Goal: Transaction & Acquisition: Subscribe to service/newsletter

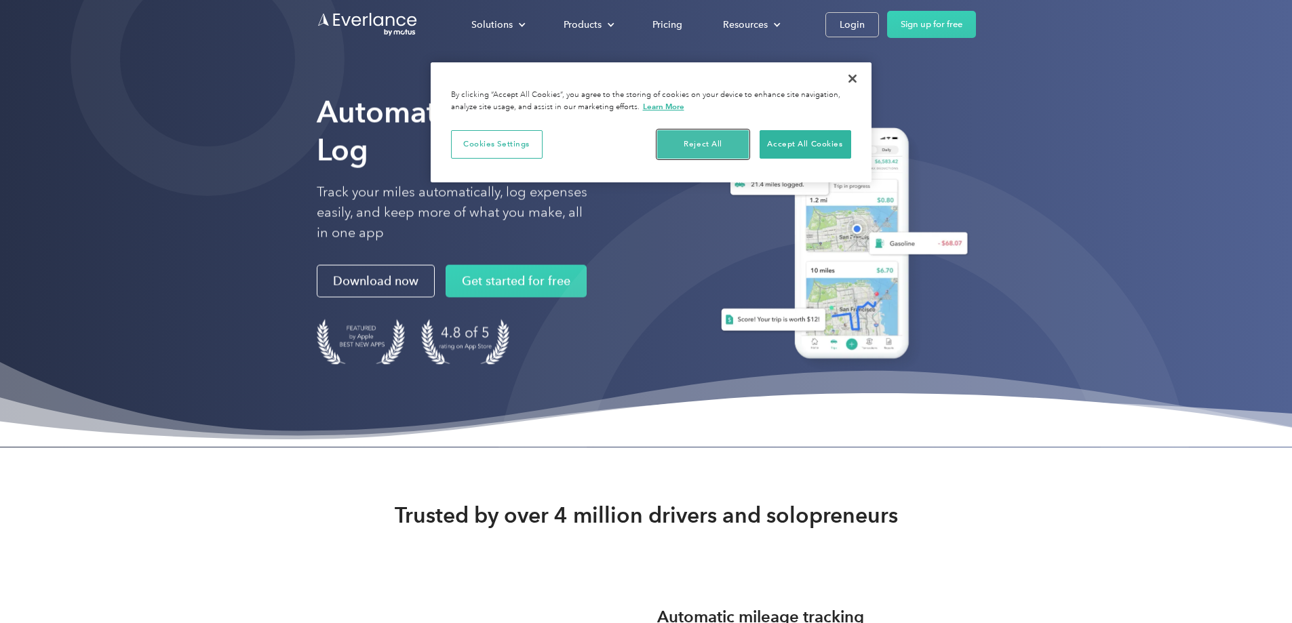
click at [717, 140] on button "Reject All" at bounding box center [703, 144] width 92 height 28
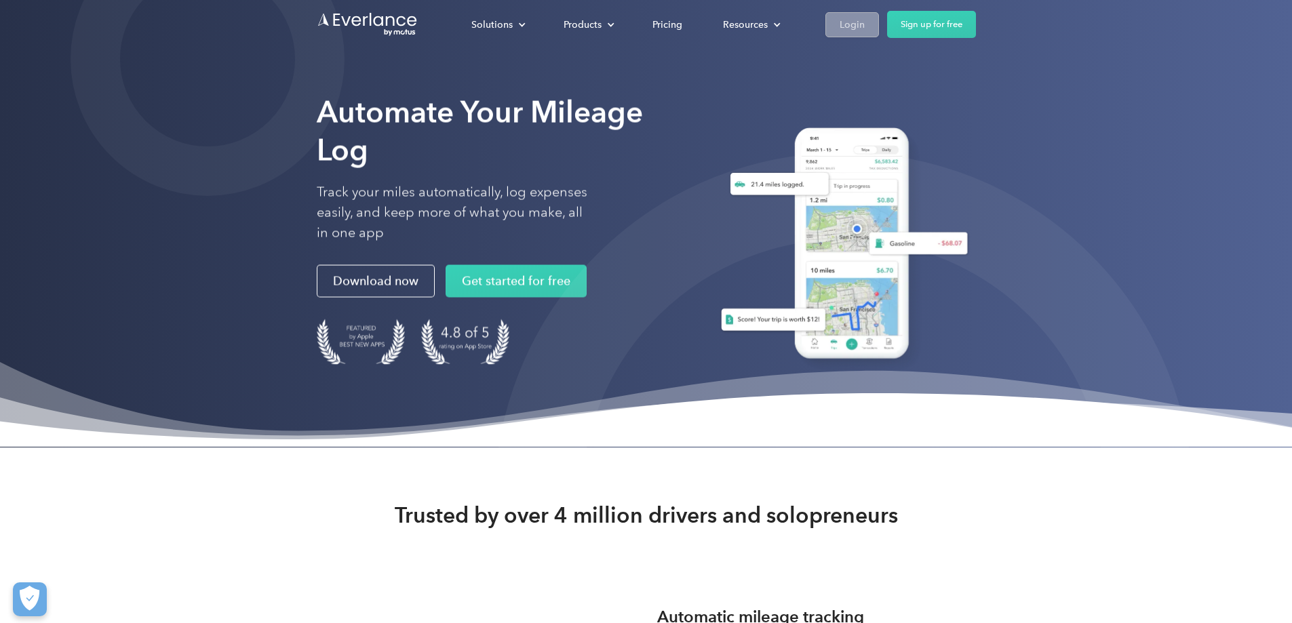
click at [865, 20] on div "Login" at bounding box center [852, 24] width 25 height 17
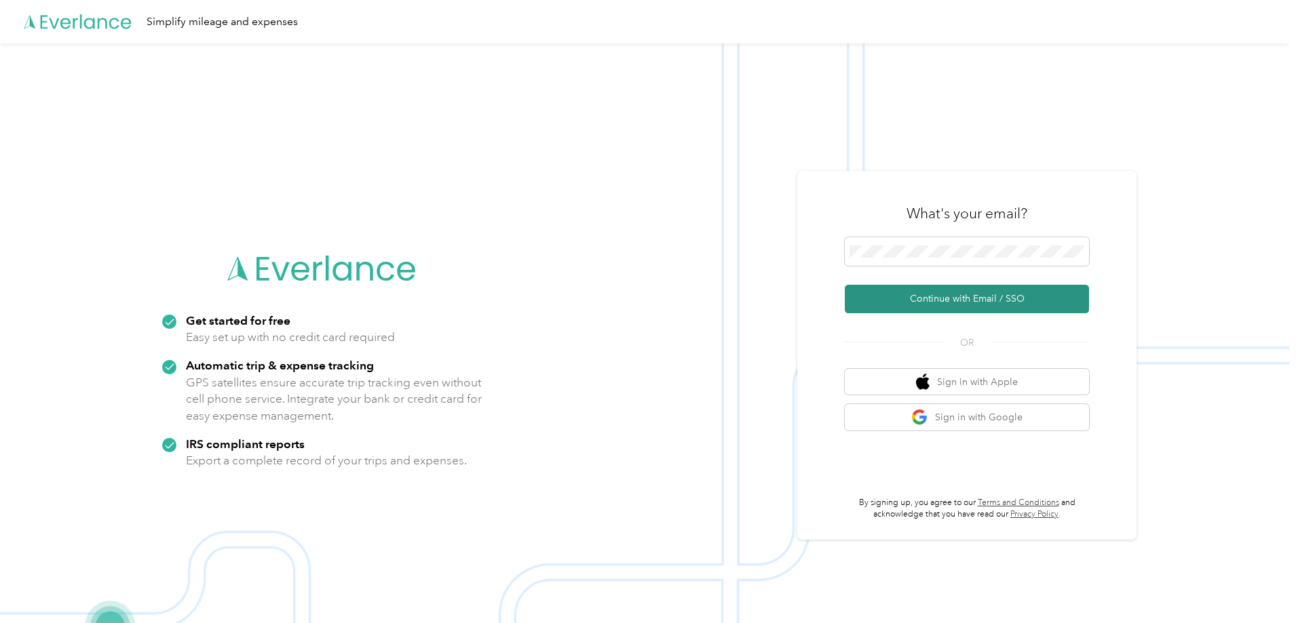
click at [978, 296] on button "Continue with Email / SSO" at bounding box center [967, 299] width 244 height 28
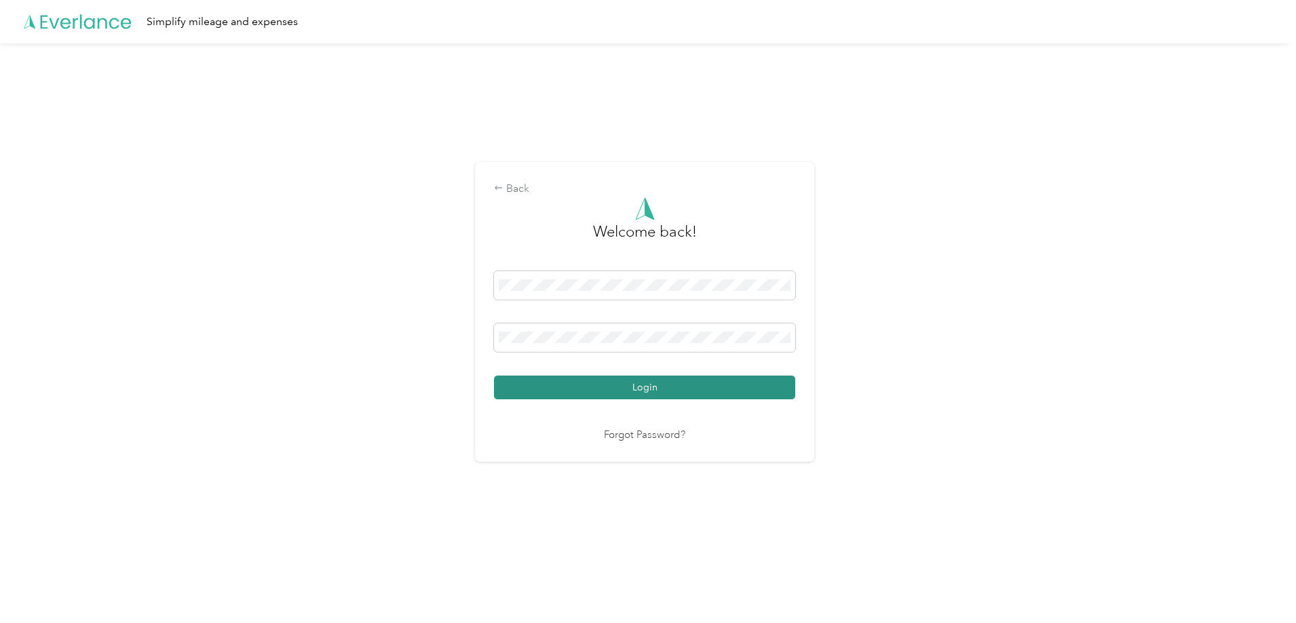
click at [683, 382] on button "Login" at bounding box center [644, 388] width 301 height 24
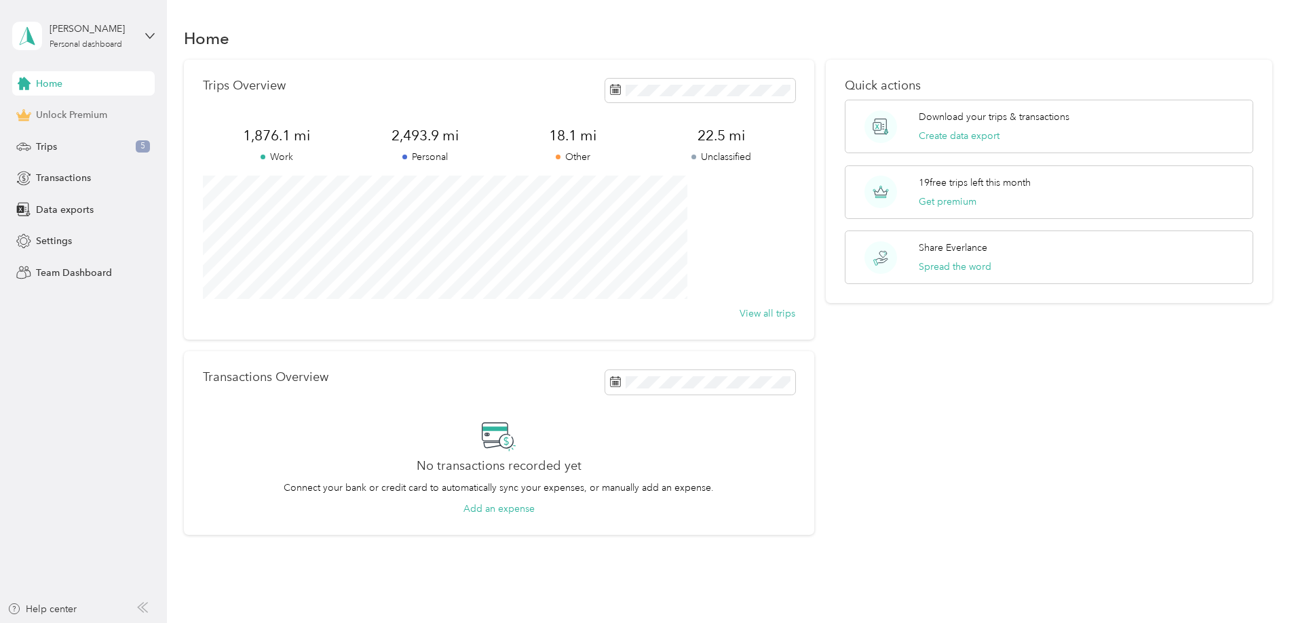
click at [67, 115] on span "Unlock Premium" at bounding box center [71, 115] width 71 height 14
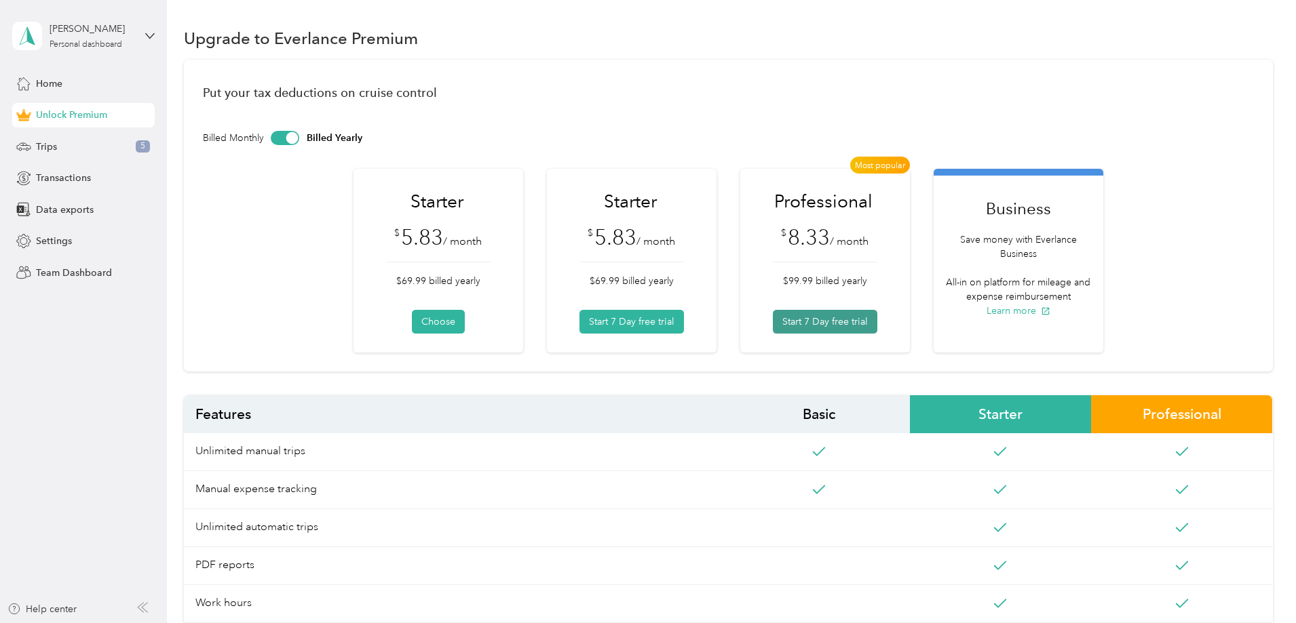
click at [828, 320] on button "Start 7 Day free trial" at bounding box center [825, 322] width 104 height 24
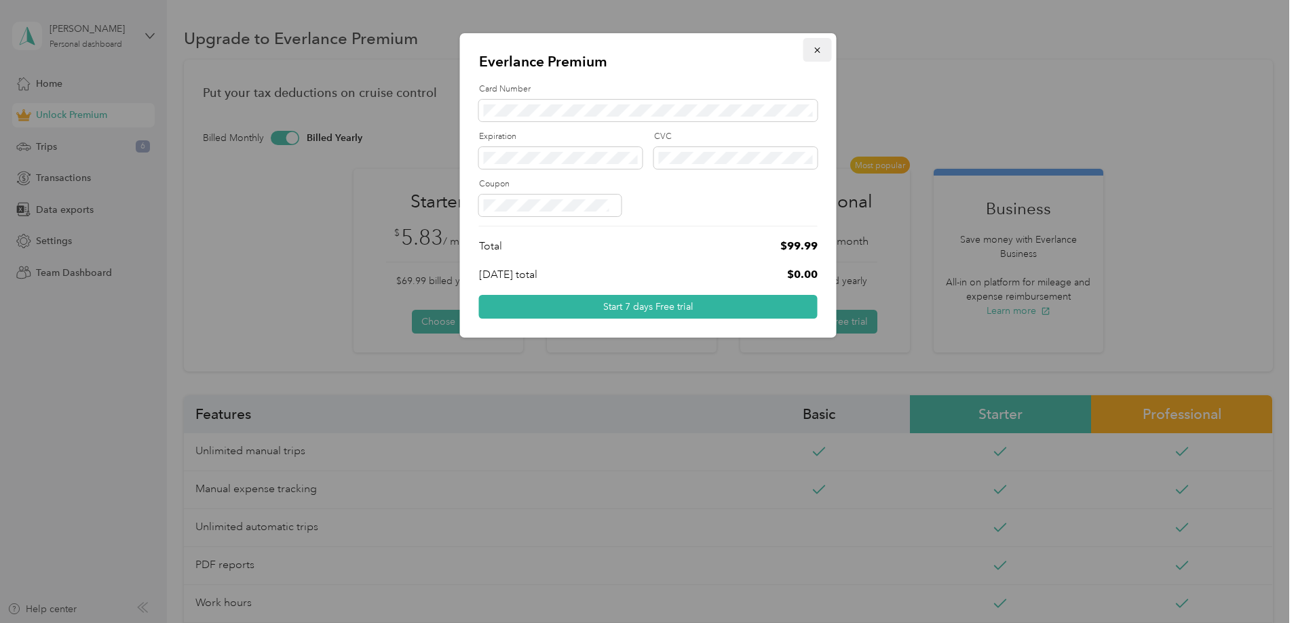
click at [819, 45] on icon "button" at bounding box center [817, 49] width 9 height 9
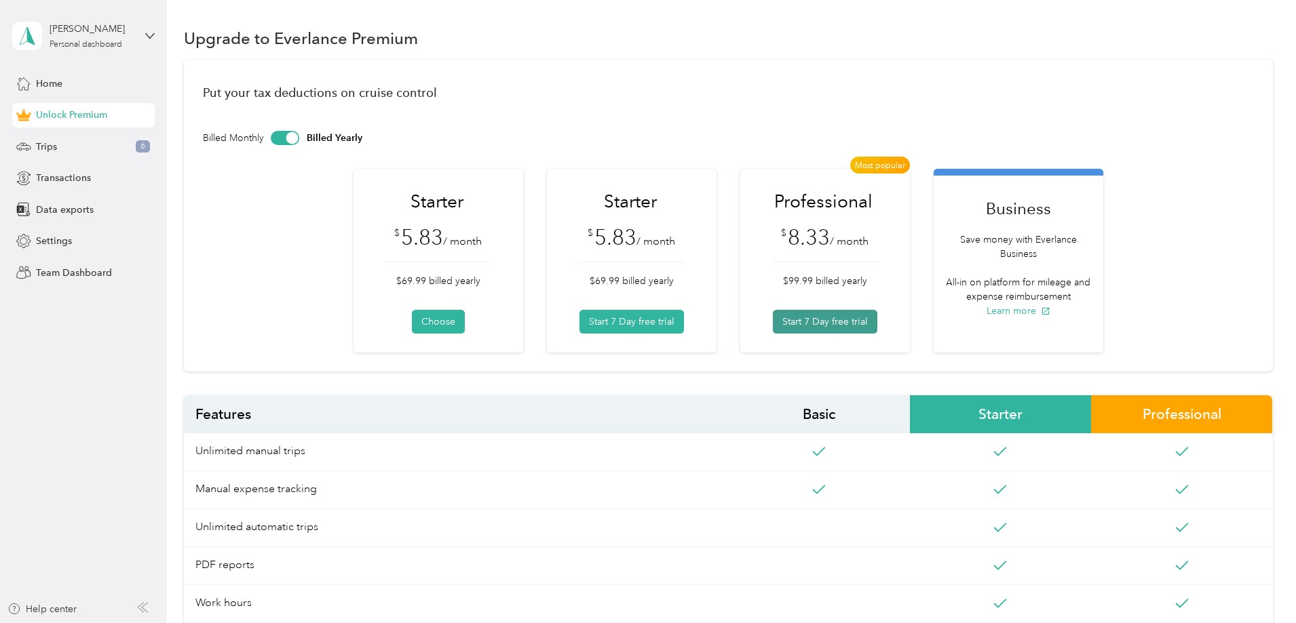
click at [824, 316] on button "Start 7 Day free trial" at bounding box center [825, 322] width 104 height 24
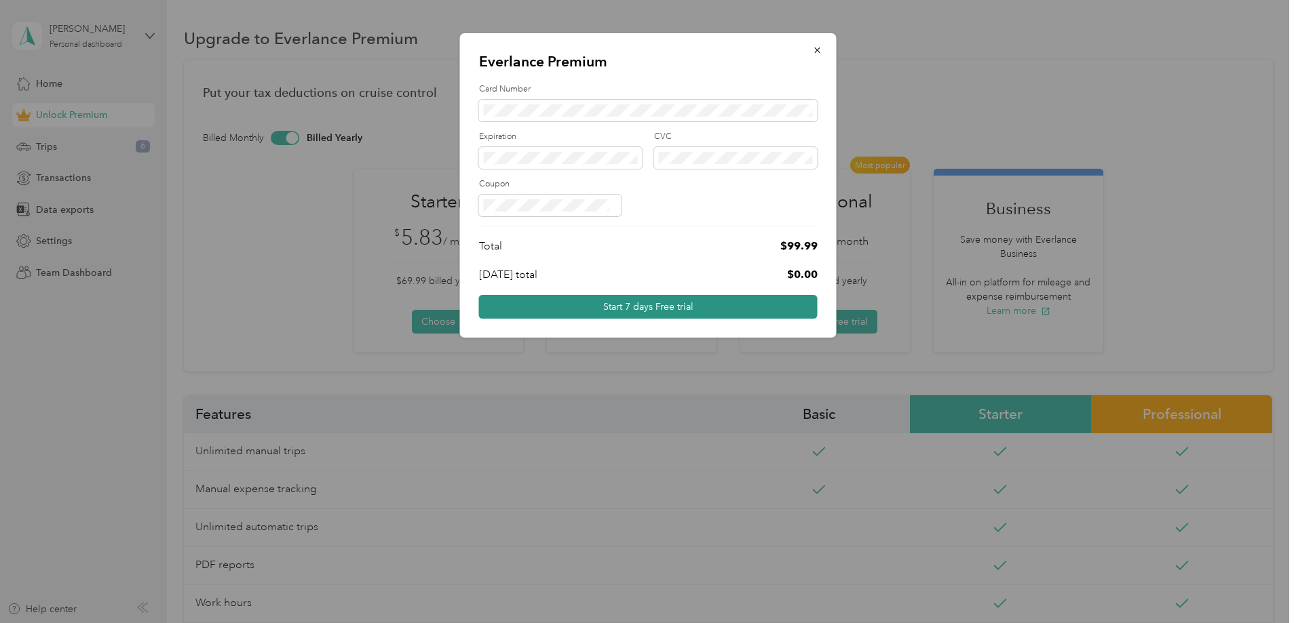
click at [709, 309] on button "Start 7 days Free trial" at bounding box center [648, 307] width 339 height 24
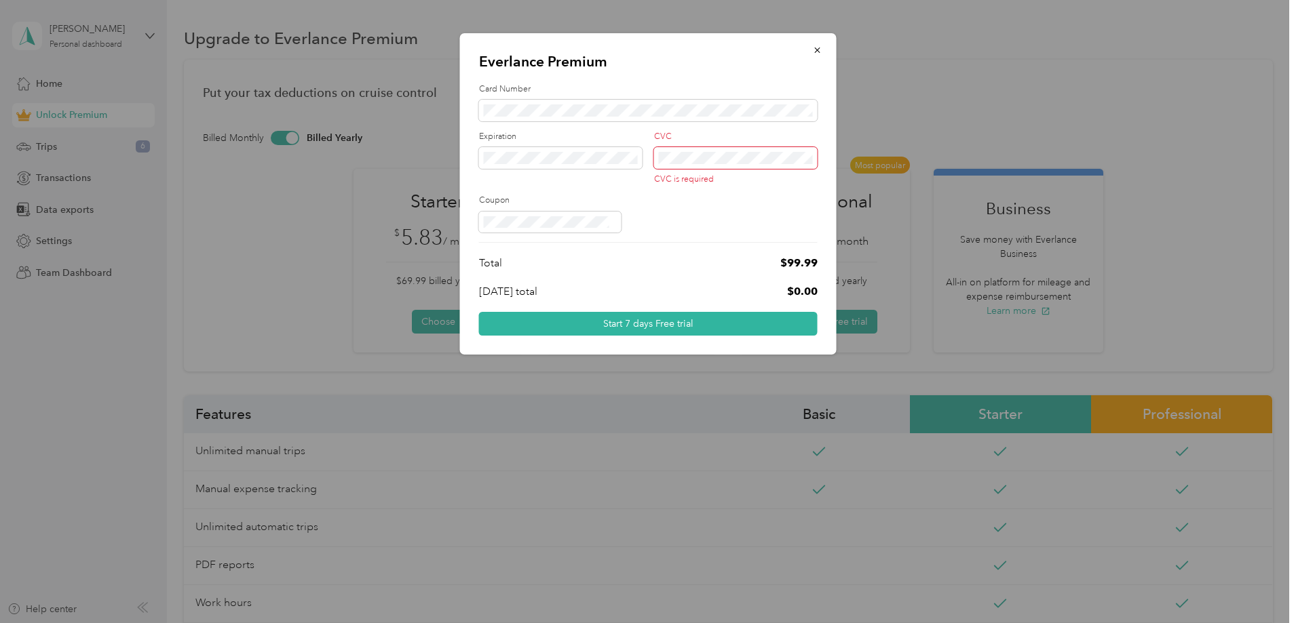
click at [683, 152] on span at bounding box center [736, 158] width 164 height 22
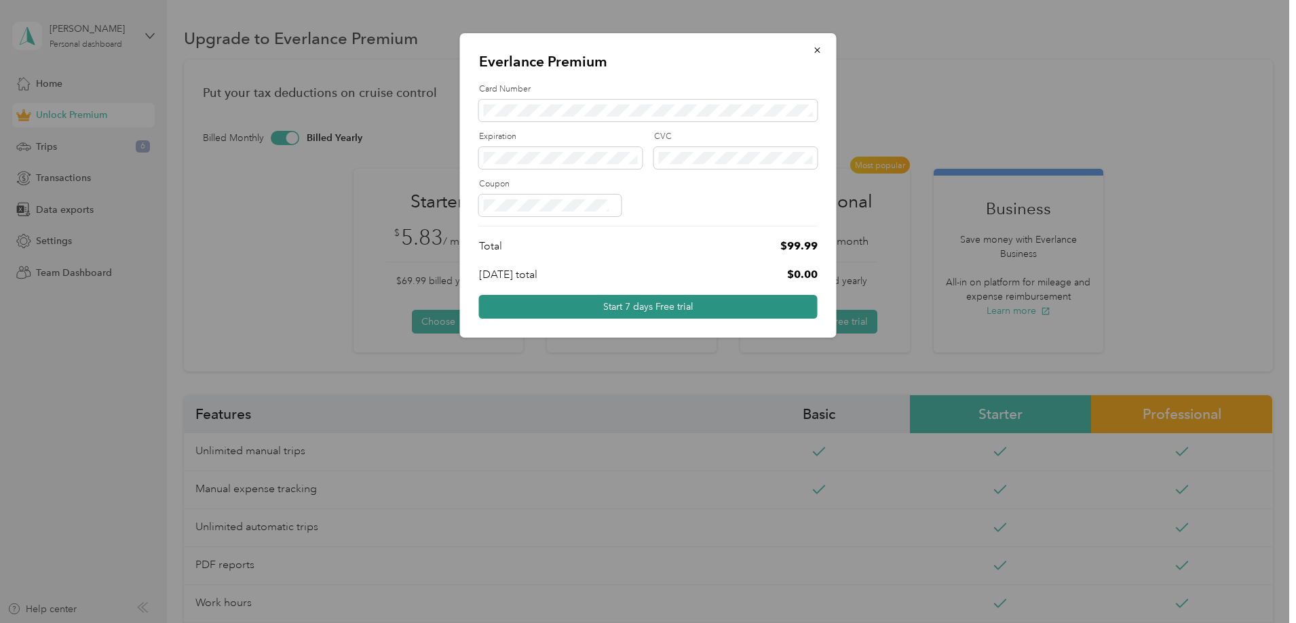
click at [672, 307] on button "Start 7 days Free trial" at bounding box center [648, 307] width 339 height 24
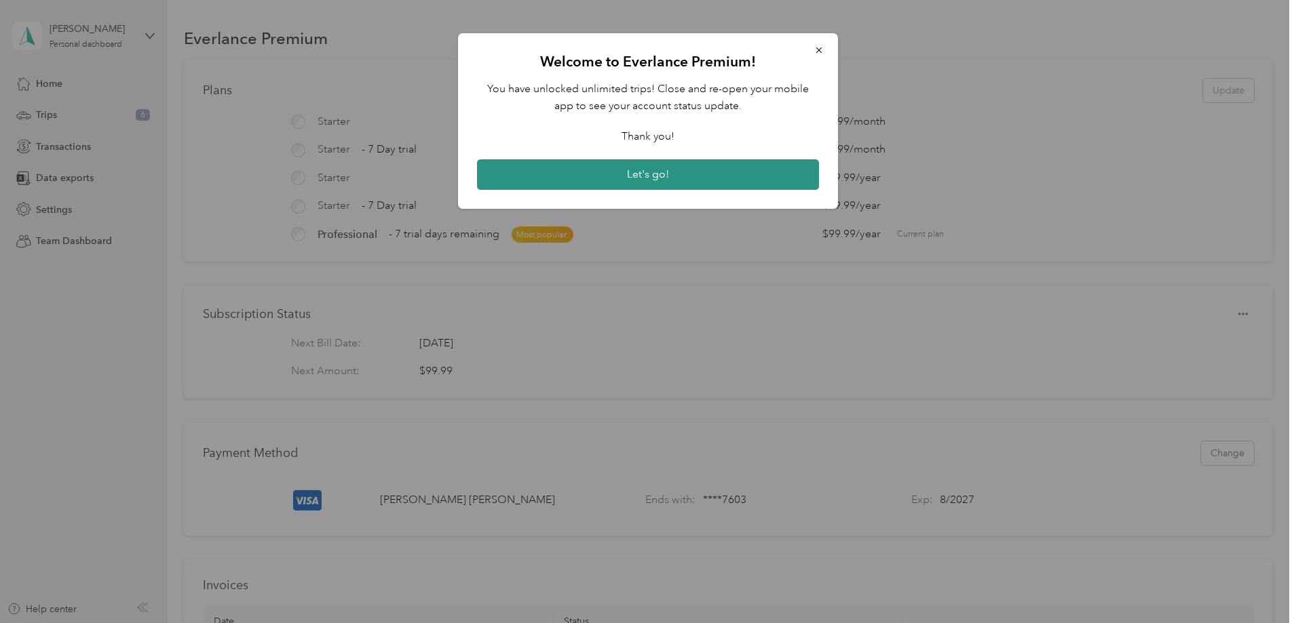
click at [657, 172] on button "Let's go!" at bounding box center [648, 174] width 342 height 31
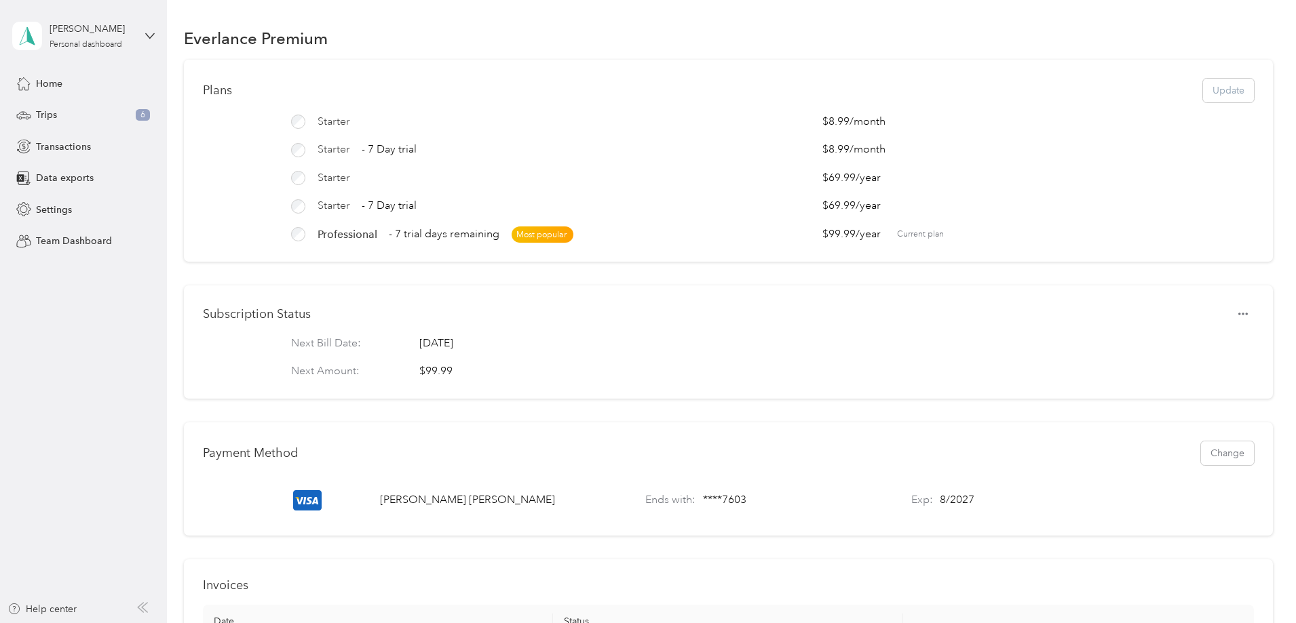
click at [150, 41] on div "[PERSON_NAME] Personal dashboard" at bounding box center [83, 35] width 142 height 47
click at [153, 75] on div "You’re signed in as [EMAIL_ADDRESS][DOMAIN_NAME] Log out" at bounding box center [155, 94] width 286 height 77
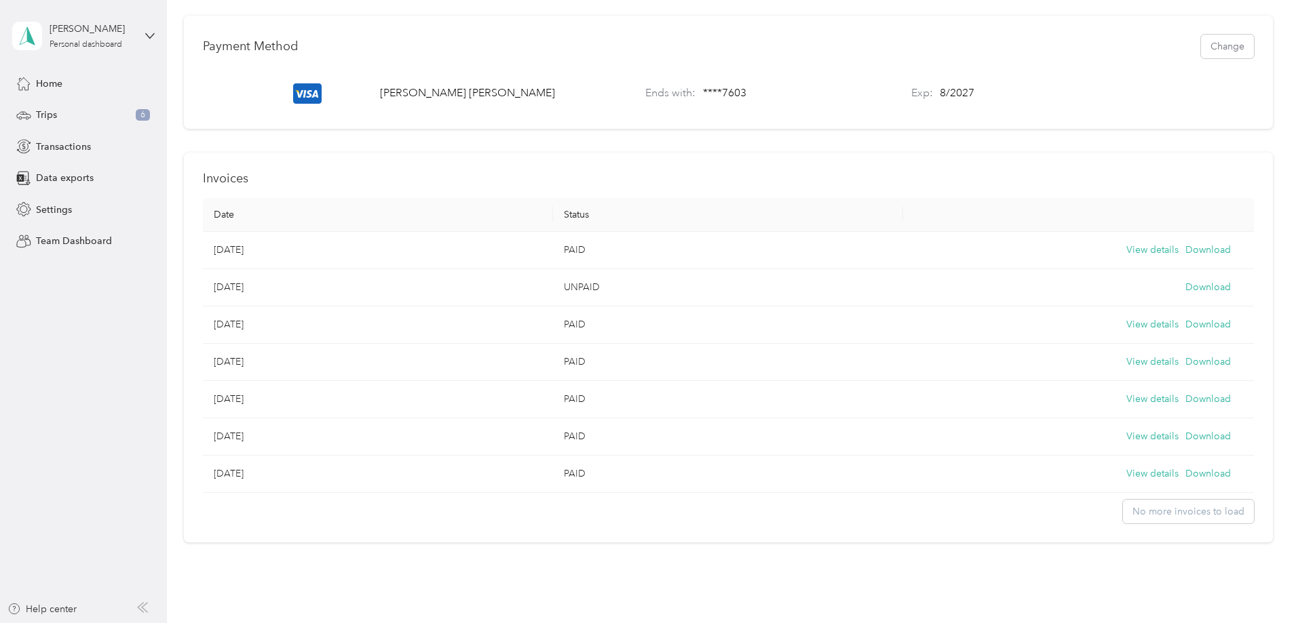
scroll to position [487, 0]
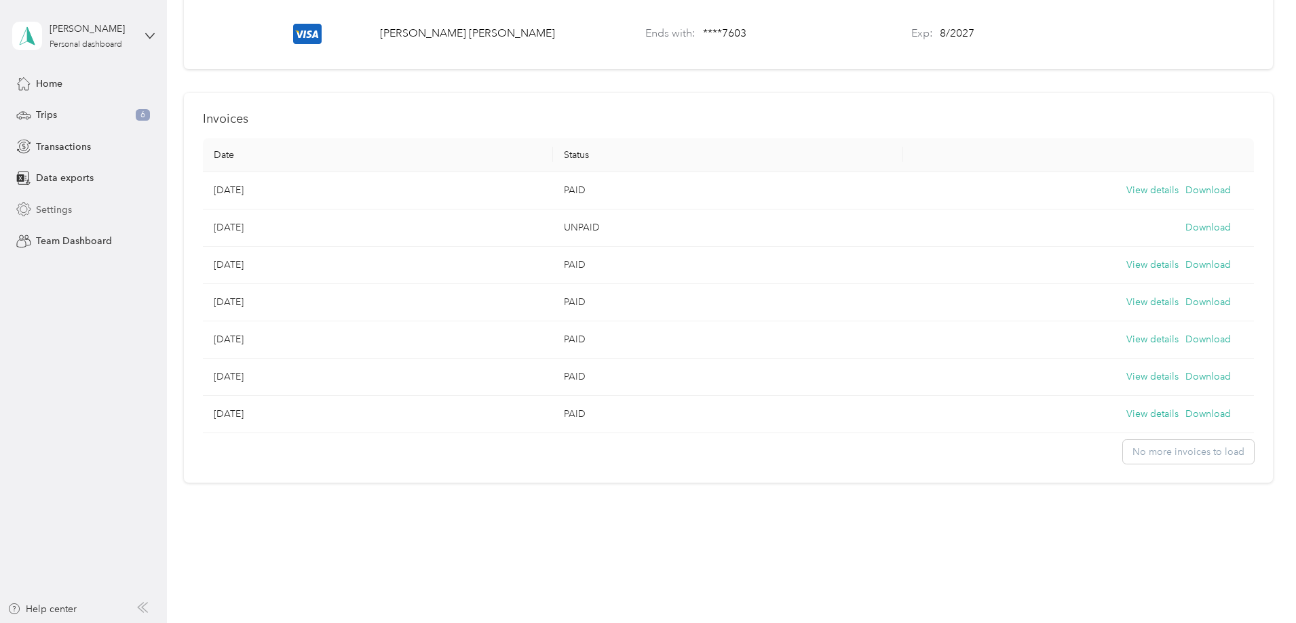
click at [50, 211] on span "Settings" at bounding box center [54, 210] width 36 height 14
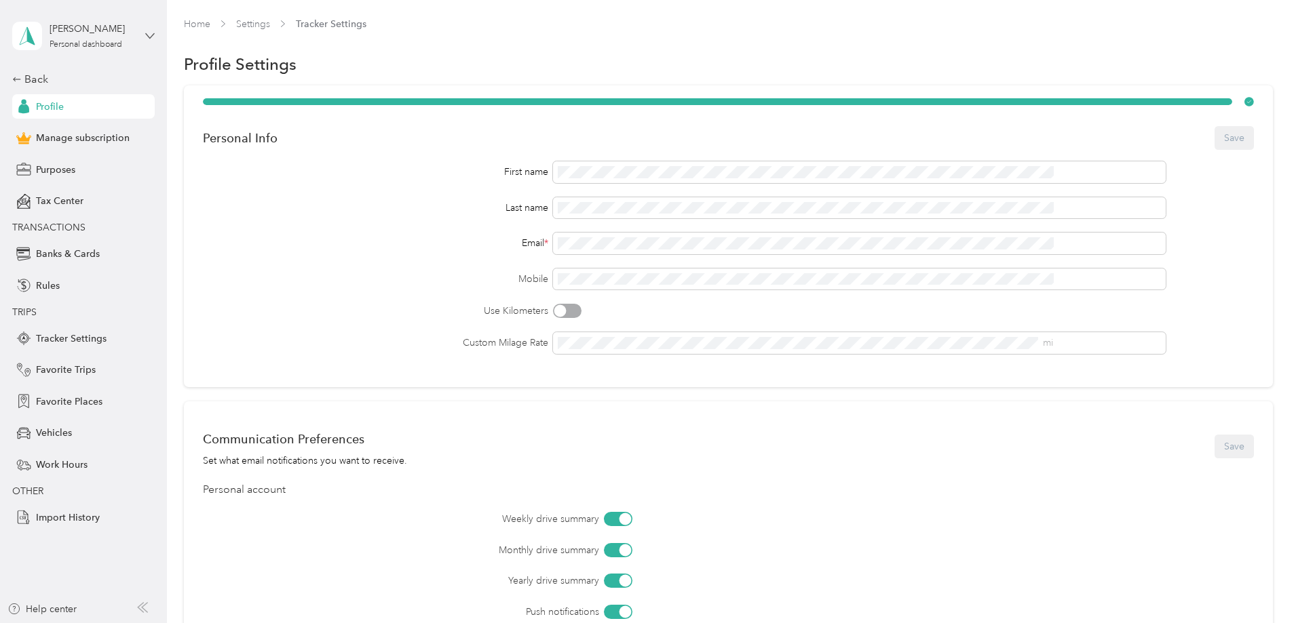
click at [149, 34] on icon at bounding box center [149, 35] width 9 height 9
click at [217, 204] on div "Personal Info Save First name Last name Email * Mobile Use Kilometers Custom Mi…" at bounding box center [728, 462] width 1089 height 754
click at [94, 138] on span "Manage subscription" at bounding box center [83, 138] width 94 height 14
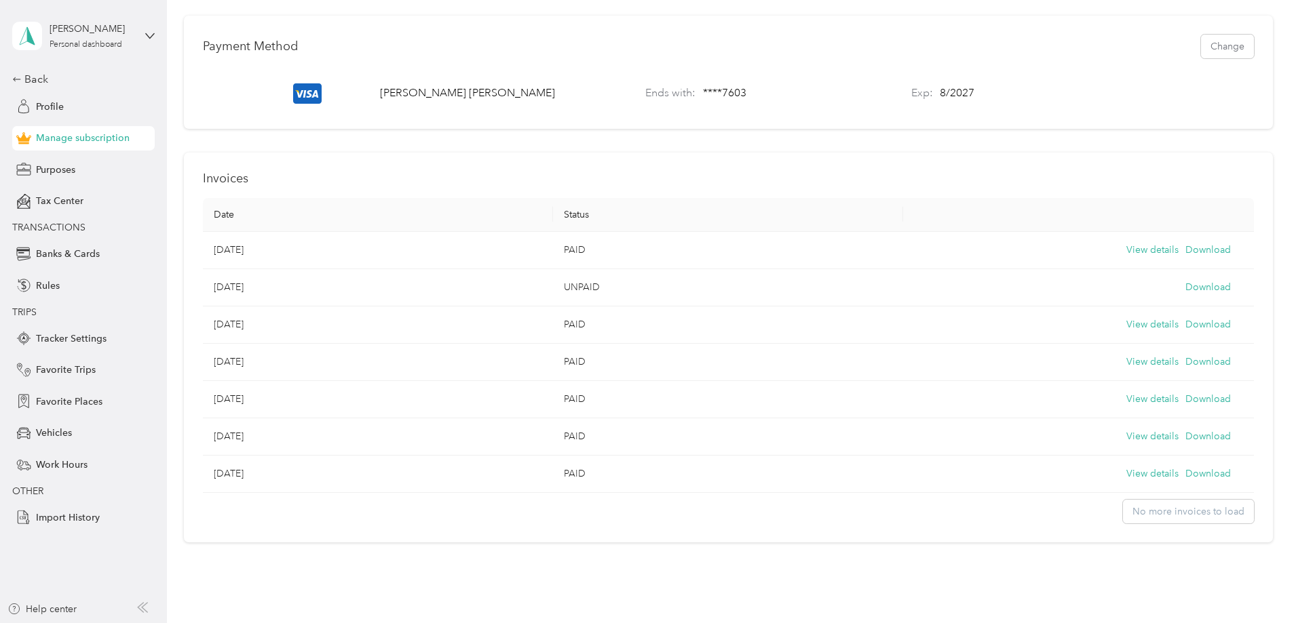
scroll to position [475, 0]
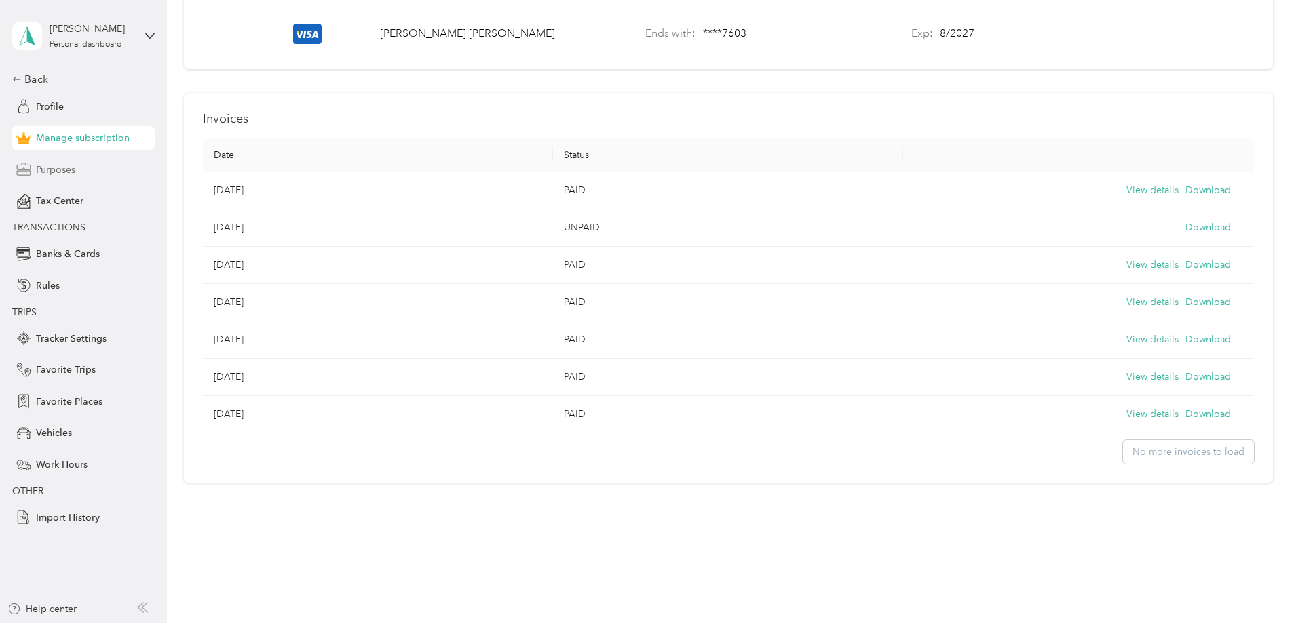
click at [60, 170] on span "Purposes" at bounding box center [55, 170] width 39 height 14
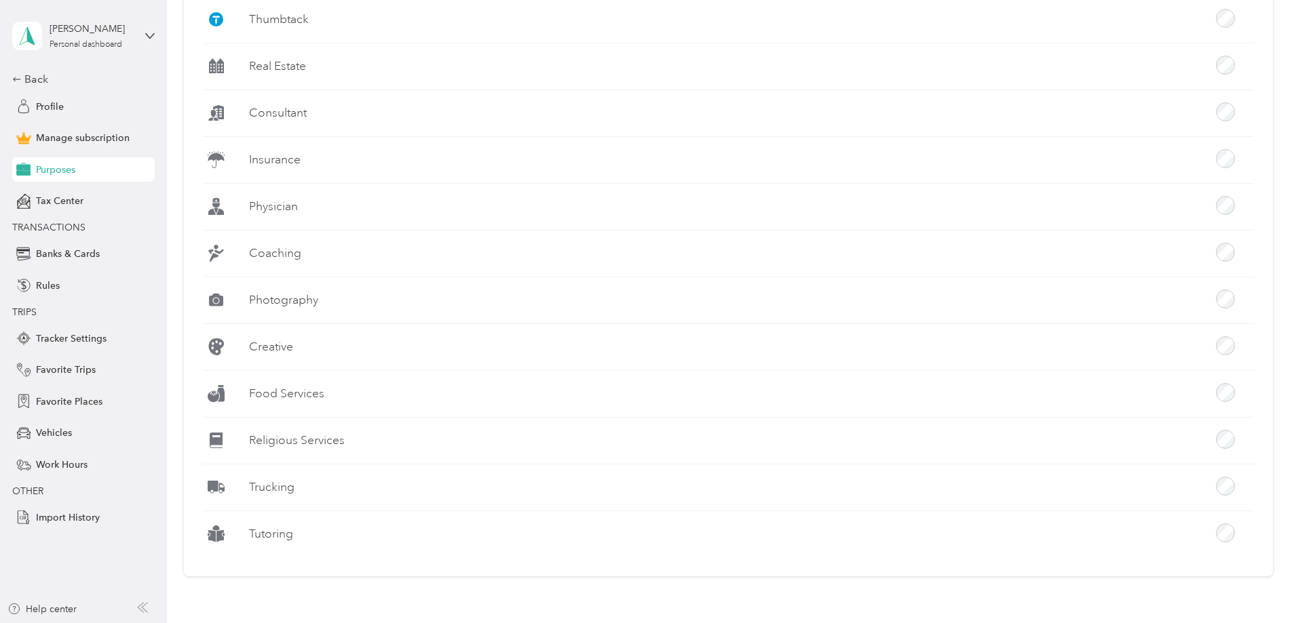
scroll to position [1153, 0]
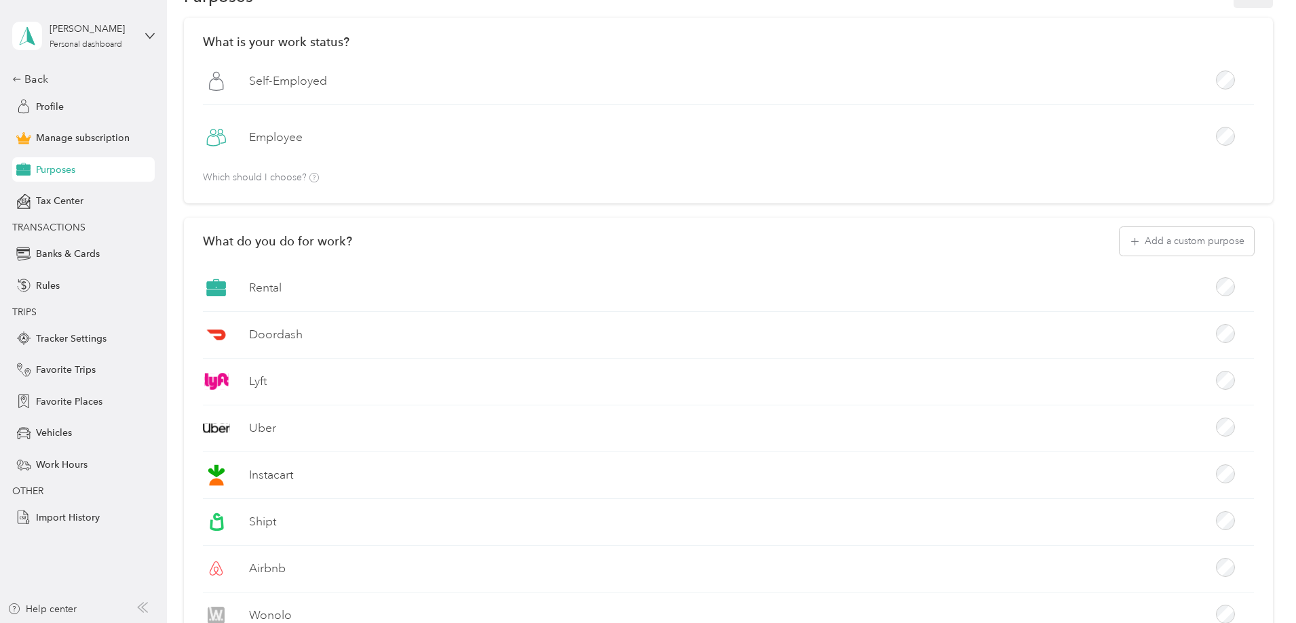
scroll to position [0, 0]
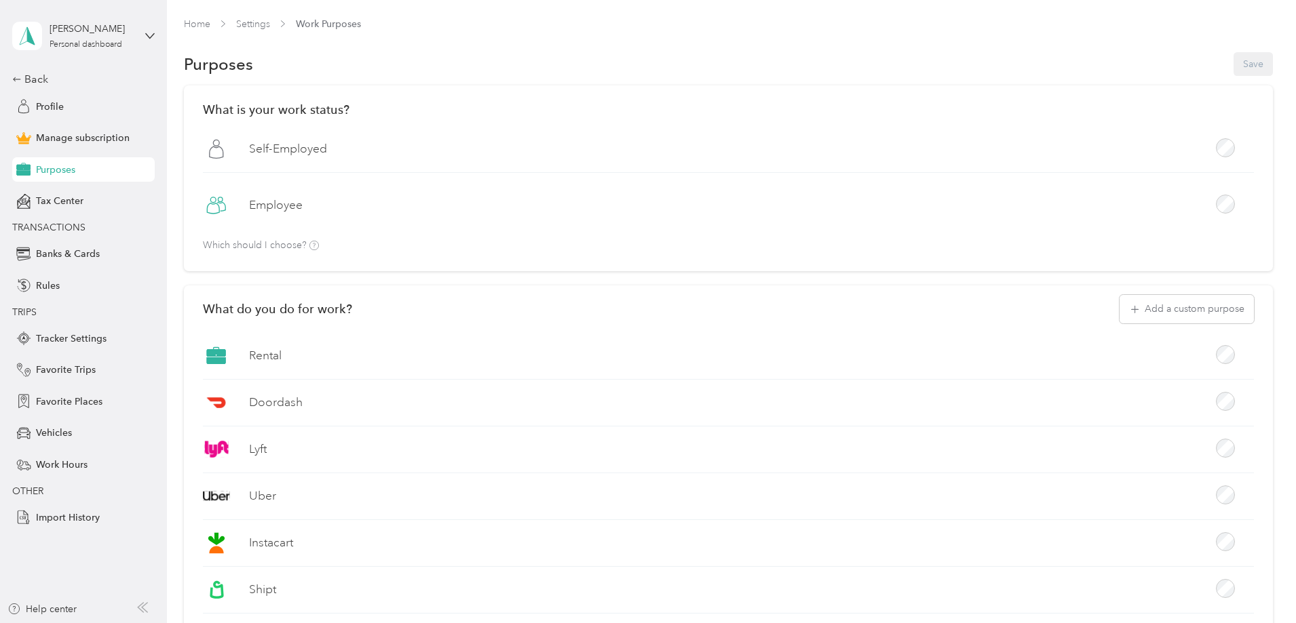
click at [147, 29] on div "[PERSON_NAME] Personal dashboard" at bounding box center [83, 35] width 142 height 47
click at [645, 305] on div "What do you do for work? Add a custom purpose" at bounding box center [728, 309] width 1051 height 28
